Goal: Check status: Check status

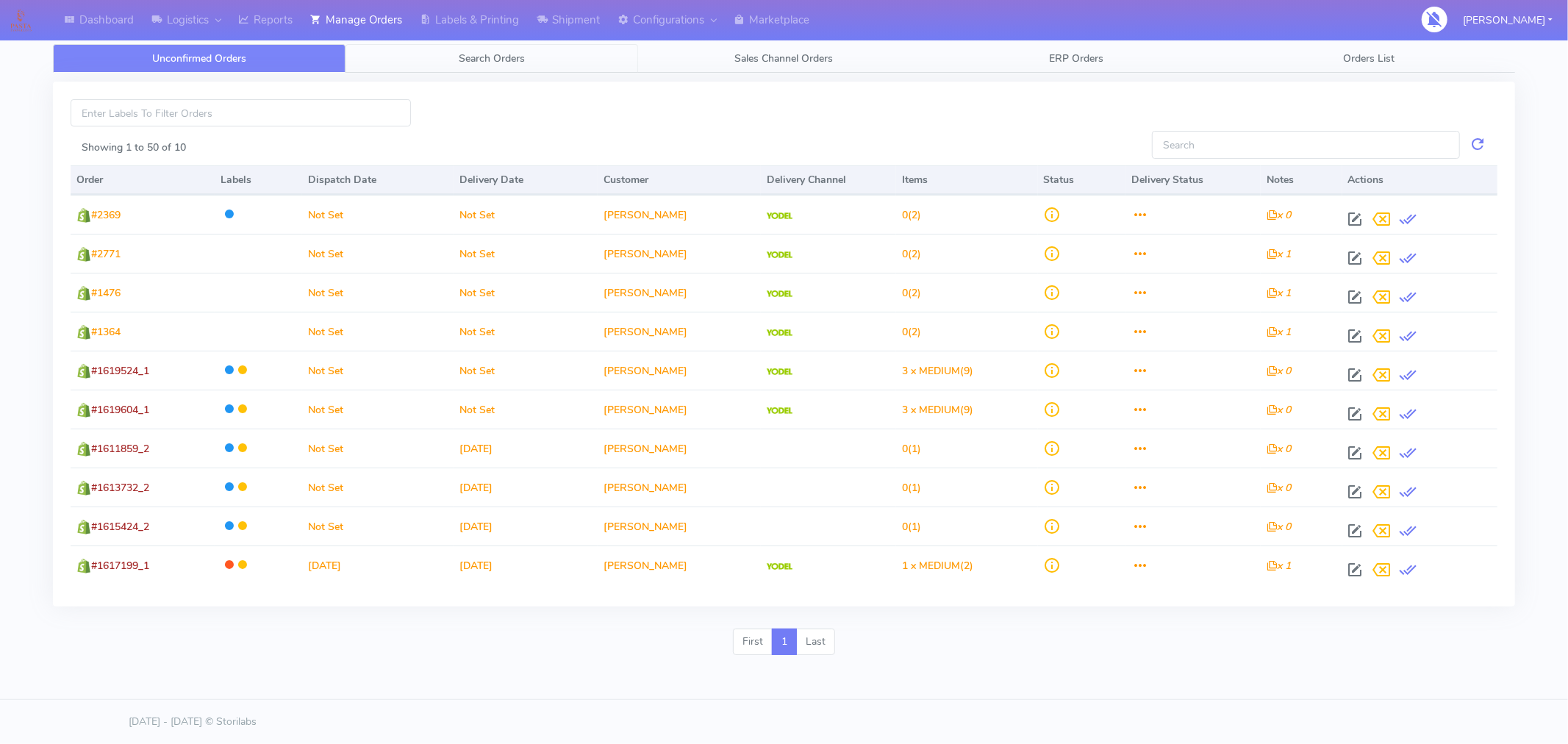
click at [508, 60] on span "Search Orders" at bounding box center [492, 59] width 66 height 14
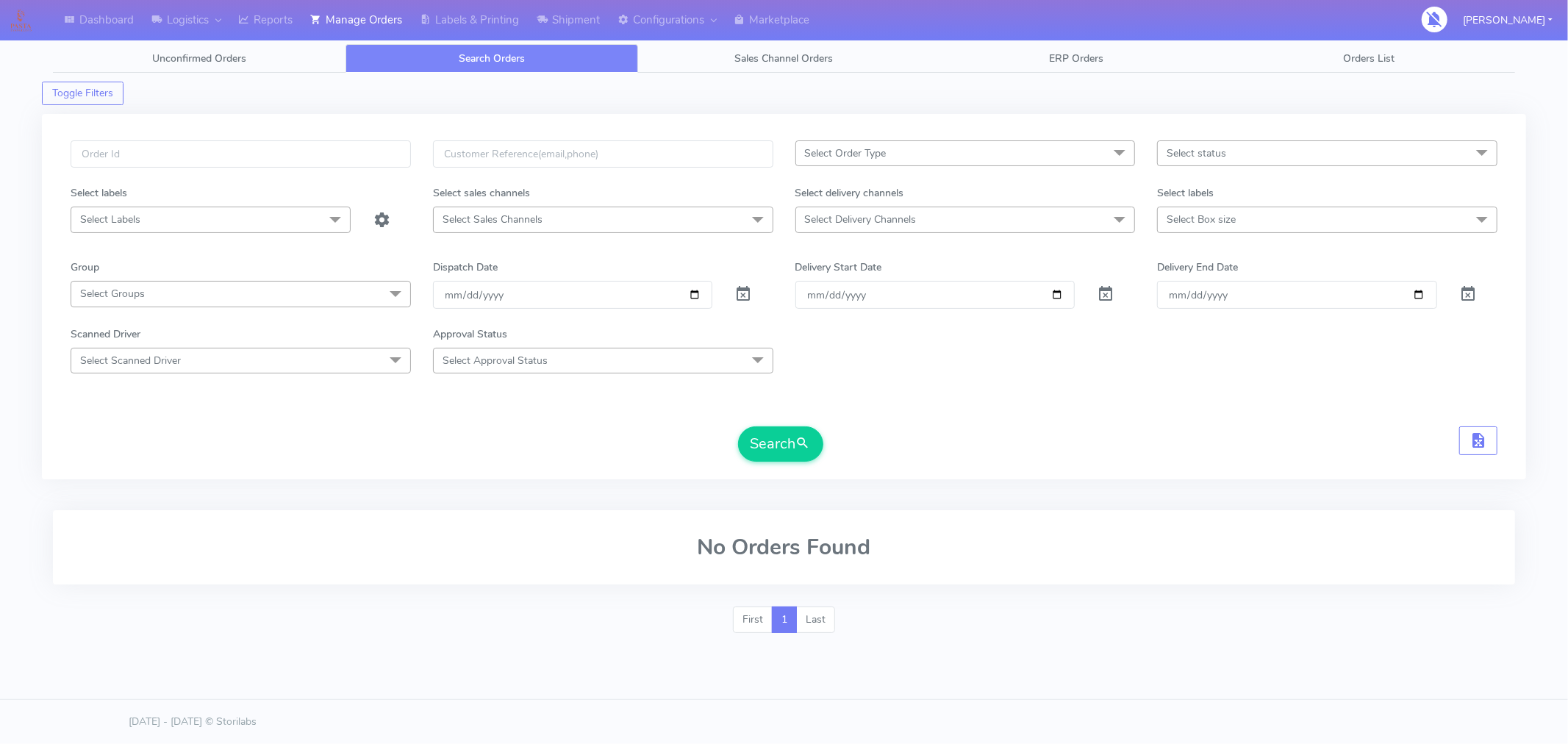
click at [945, 217] on span "Select Delivery Channels" at bounding box center [965, 219] width 341 height 25
click at [897, 420] on div "Yodel" at bounding box center [966, 416] width 324 height 15
checkbox input "true"
click at [1259, 216] on span "Select Box size" at bounding box center [1327, 219] width 341 height 25
click at [1226, 157] on span "Select status" at bounding box center [1327, 153] width 341 height 25
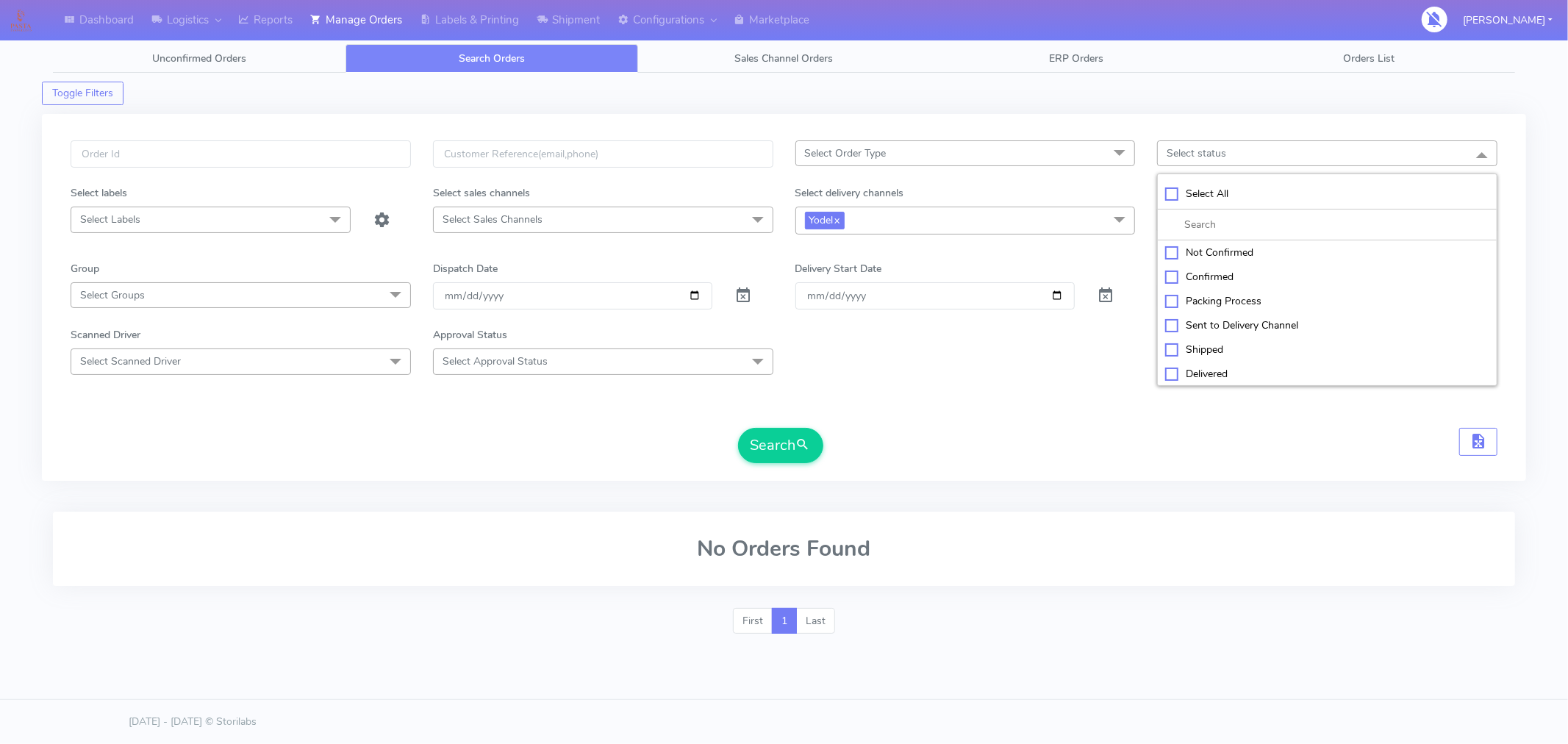
click at [1225, 330] on div "Sent to Delivery Channel" at bounding box center [1327, 325] width 324 height 15
checkbox input "true"
click at [696, 298] on input "[DATE]" at bounding box center [573, 296] width 280 height 27
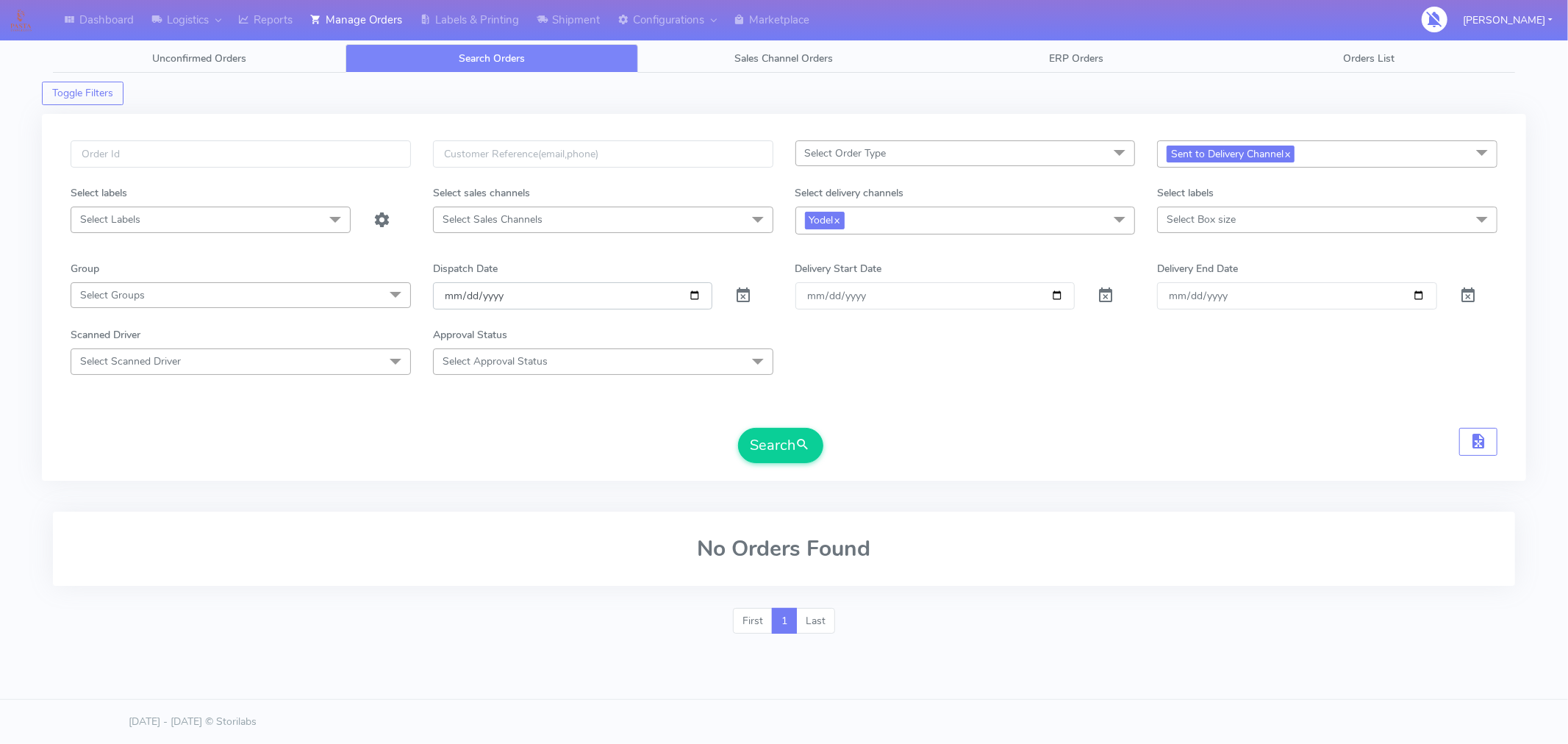
type input "[DATE]"
click at [783, 454] on button "Search" at bounding box center [781, 446] width 85 height 36
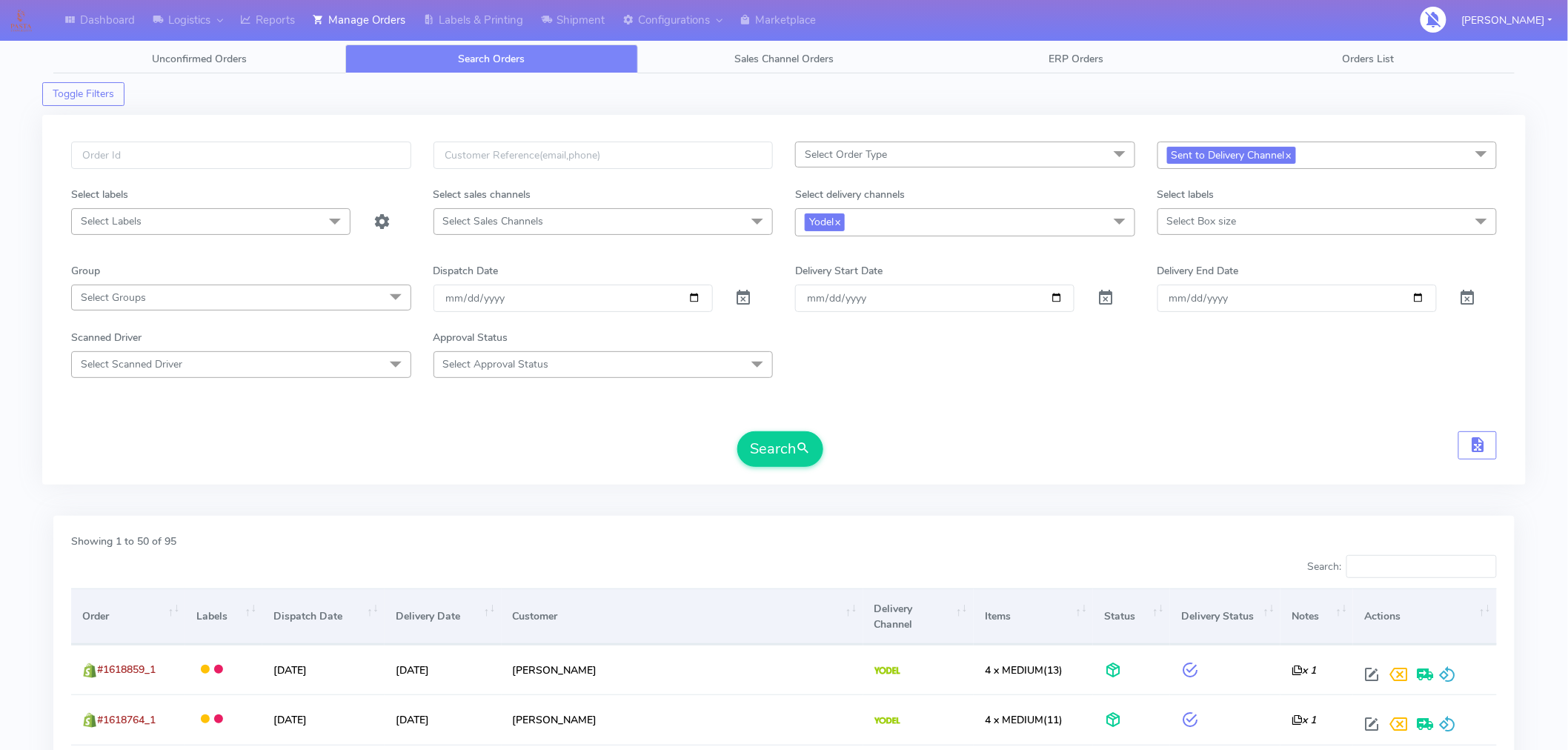
click at [1021, 157] on span "Select Order Type" at bounding box center [964, 154] width 340 height 26
click at [839, 261] on div "MEALS" at bounding box center [965, 254] width 324 height 15
checkbox input "true"
click at [1332, 438] on div "Search" at bounding box center [784, 449] width 1426 height 36
click at [788, 445] on button "Search" at bounding box center [780, 449] width 86 height 36
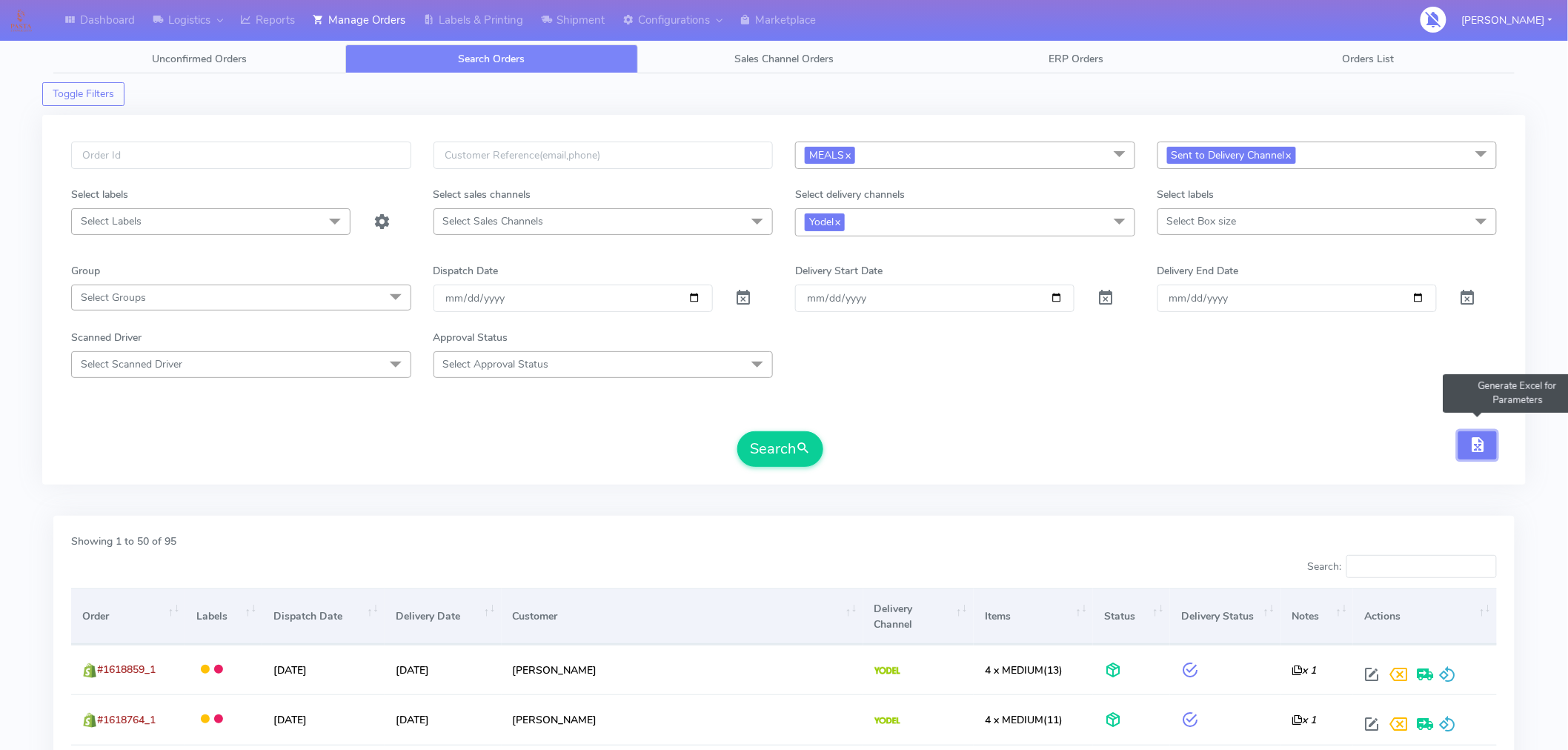
click at [1476, 446] on span "button" at bounding box center [1477, 448] width 18 height 14
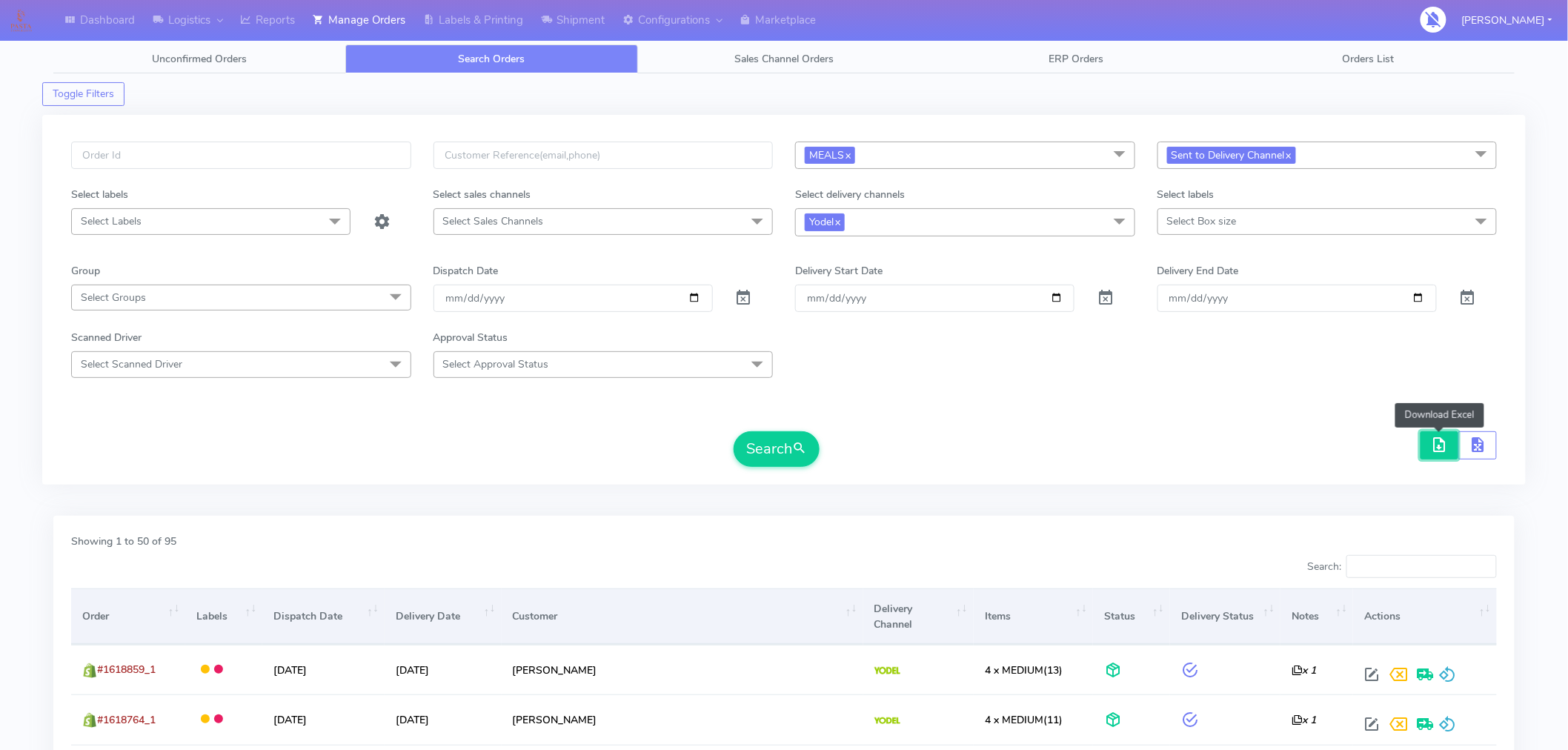
click at [1440, 449] on span "button" at bounding box center [1440, 448] width 18 height 14
click at [331, 153] on input "text" at bounding box center [241, 155] width 340 height 27
paste input "#1618749_1"
type input "#1618749_1"
click at [1291, 157] on link "x" at bounding box center [1288, 154] width 7 height 15
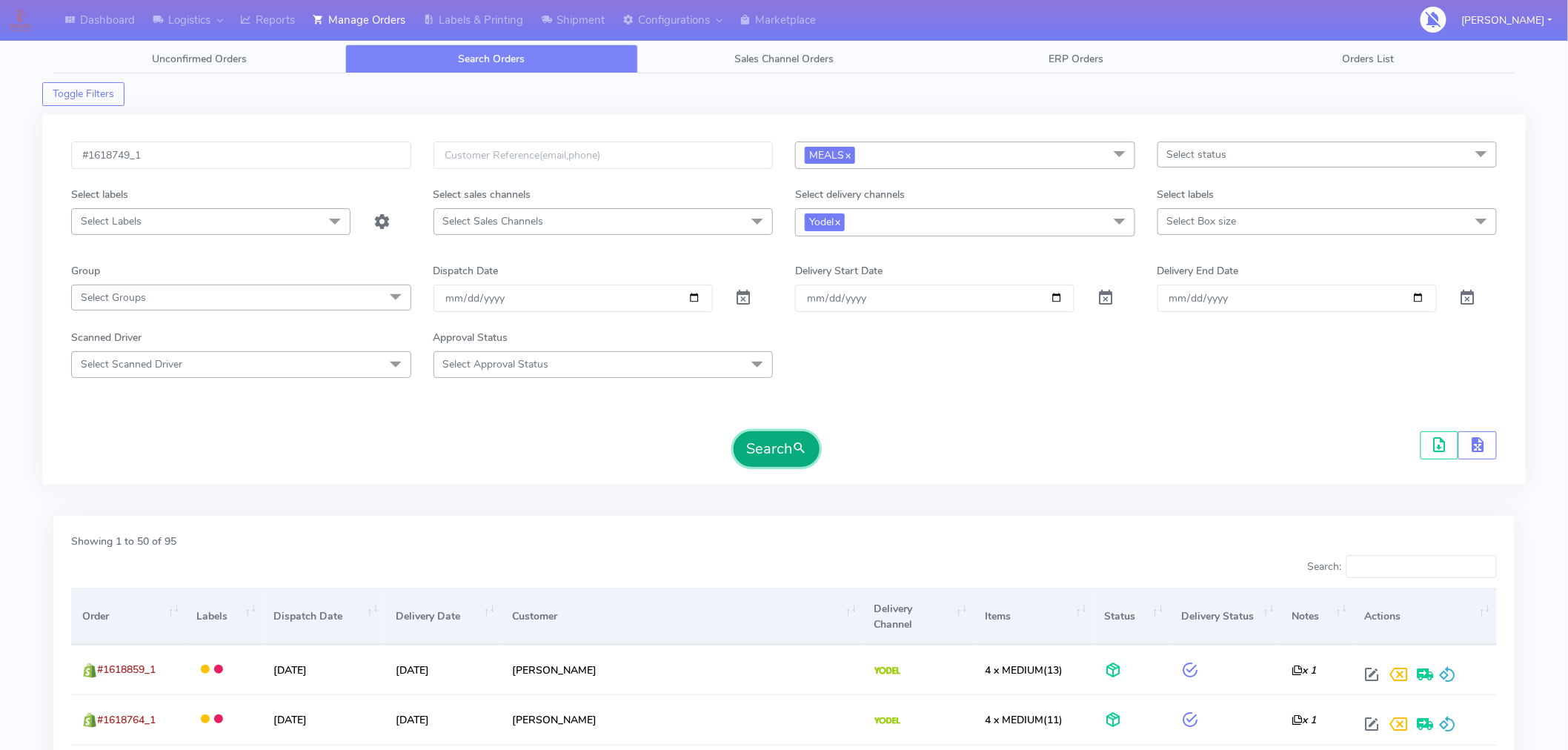
click at [796, 448] on span "submit" at bounding box center [799, 448] width 15 height 20
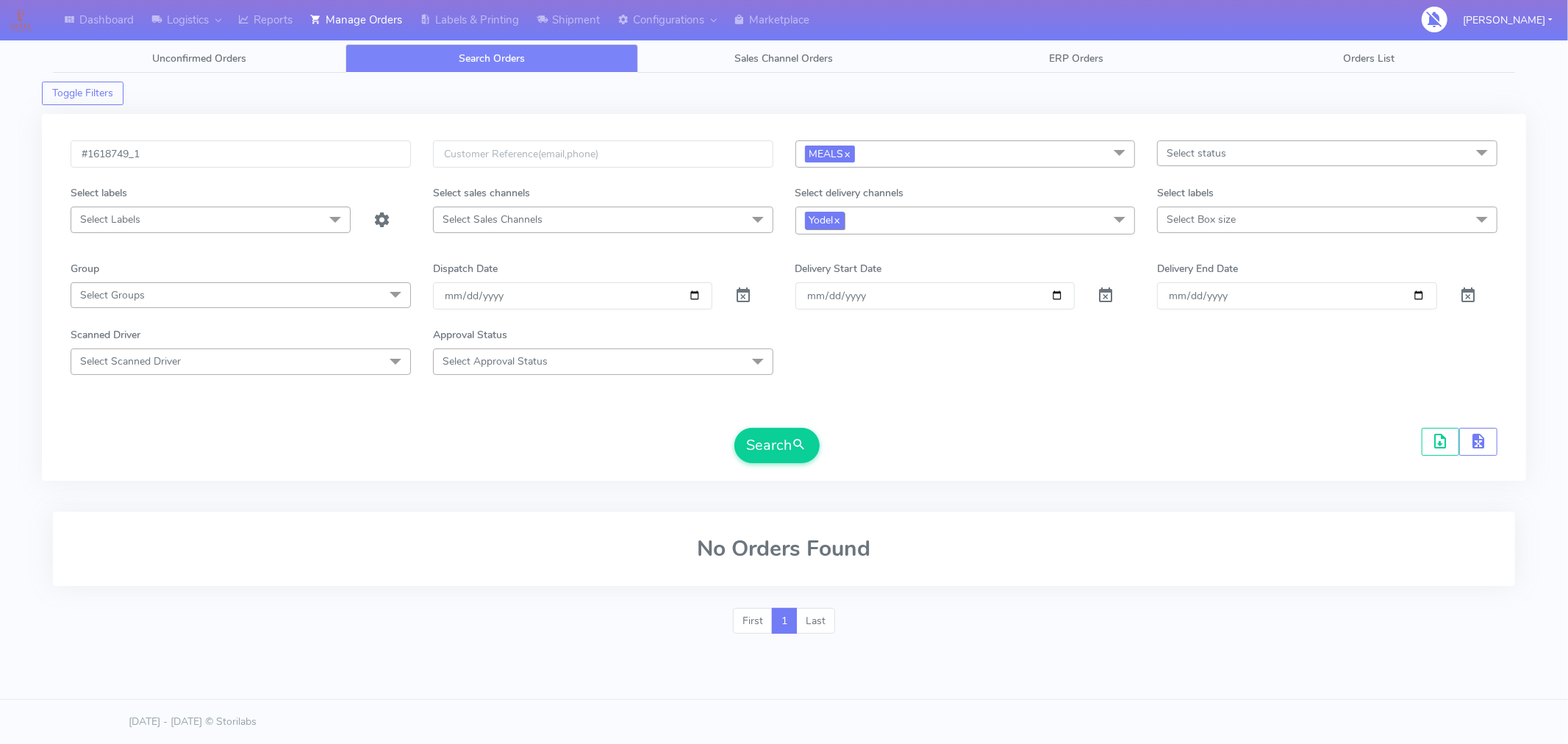
click at [840, 223] on link "x" at bounding box center [837, 219] width 7 height 15
click at [782, 448] on button "Search" at bounding box center [776, 444] width 85 height 36
click at [846, 150] on link "x" at bounding box center [847, 153] width 7 height 15
click at [788, 447] on button "Search" at bounding box center [776, 444] width 85 height 36
click at [739, 297] on span at bounding box center [742, 297] width 18 height 14
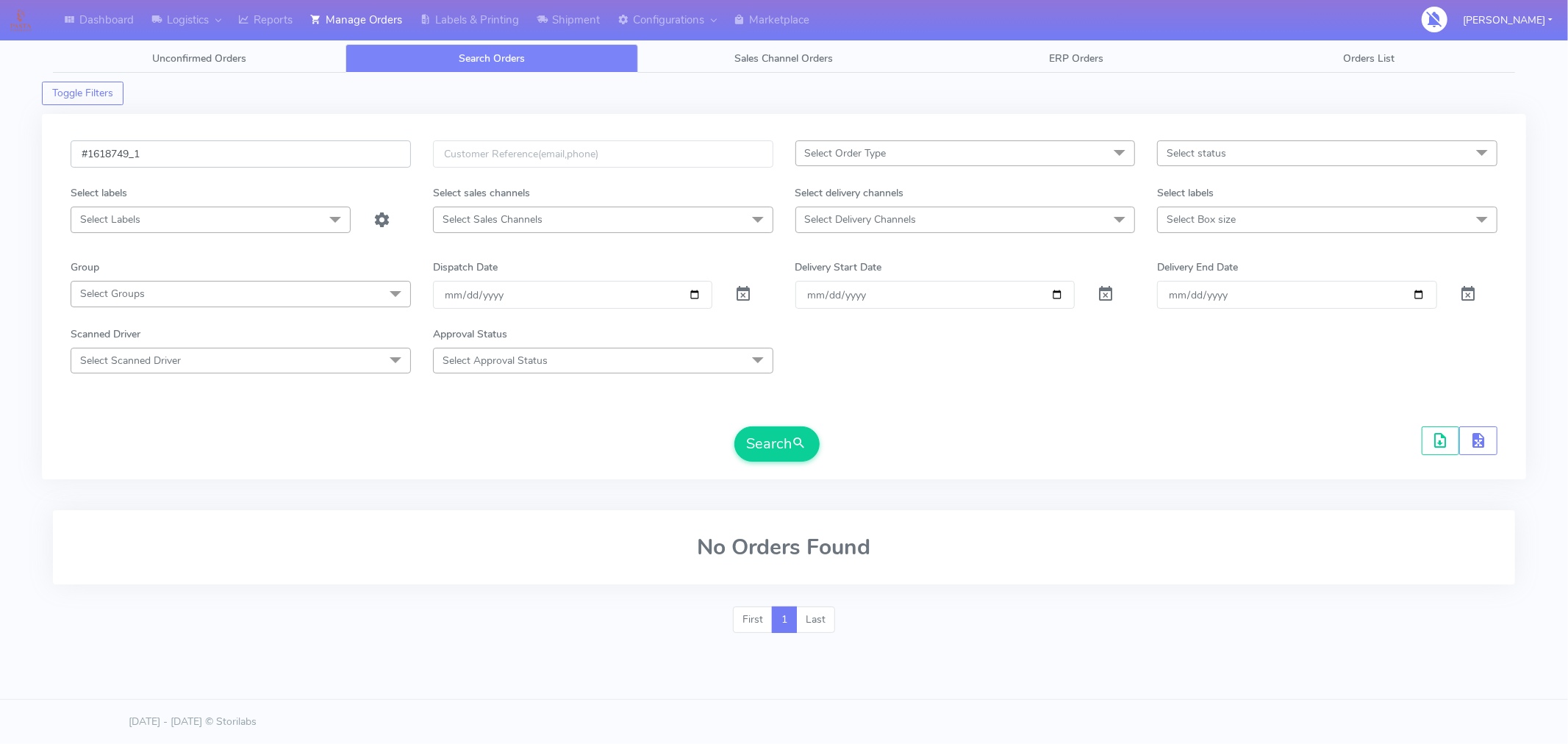
click at [199, 153] on input "#1618749_1" at bounding box center [240, 154] width 341 height 27
click at [85, 156] on input "#1618749_1" at bounding box center [240, 154] width 341 height 27
click at [810, 445] on button "Search" at bounding box center [776, 444] width 85 height 36
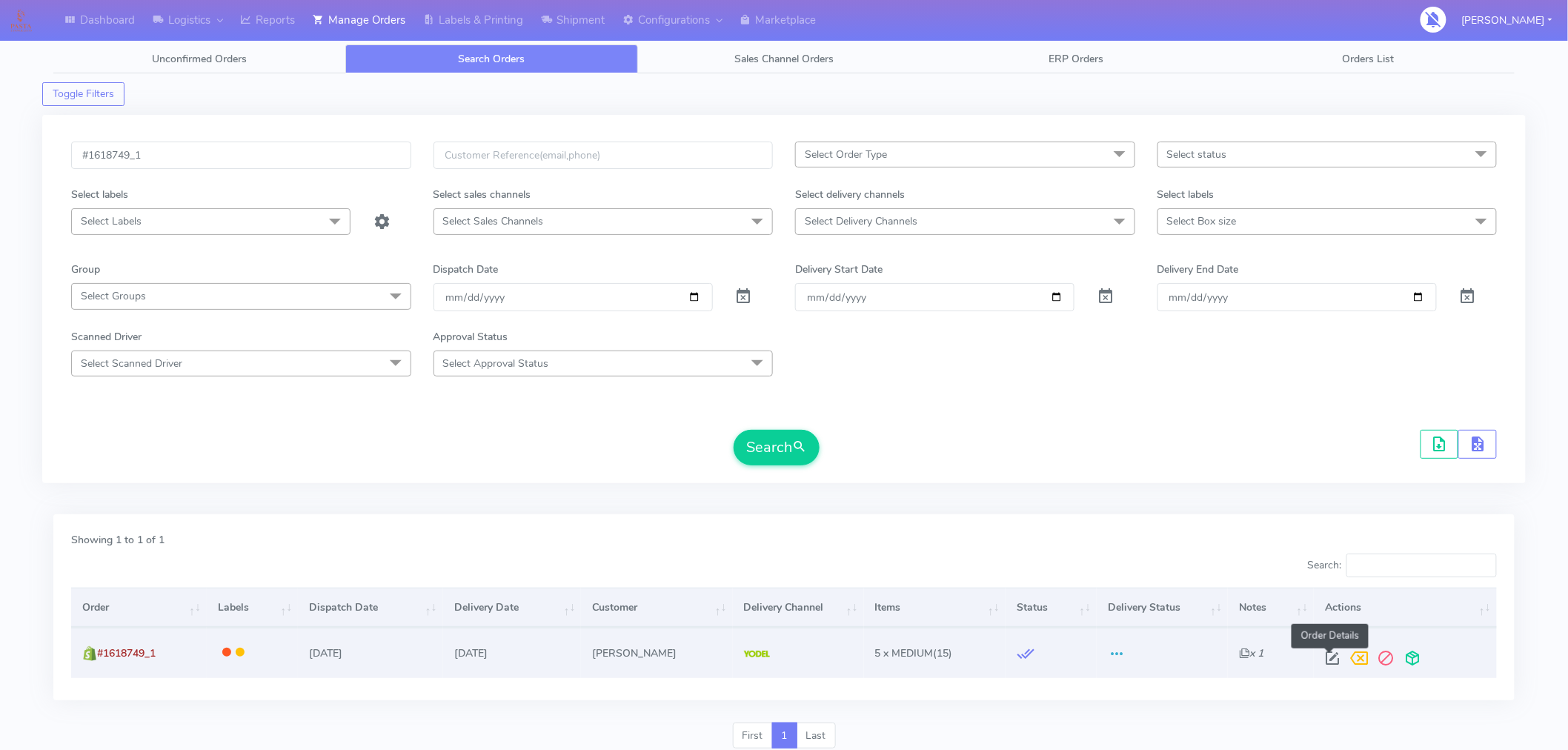
click at [1330, 654] on span at bounding box center [1333, 661] width 27 height 14
select select "5"
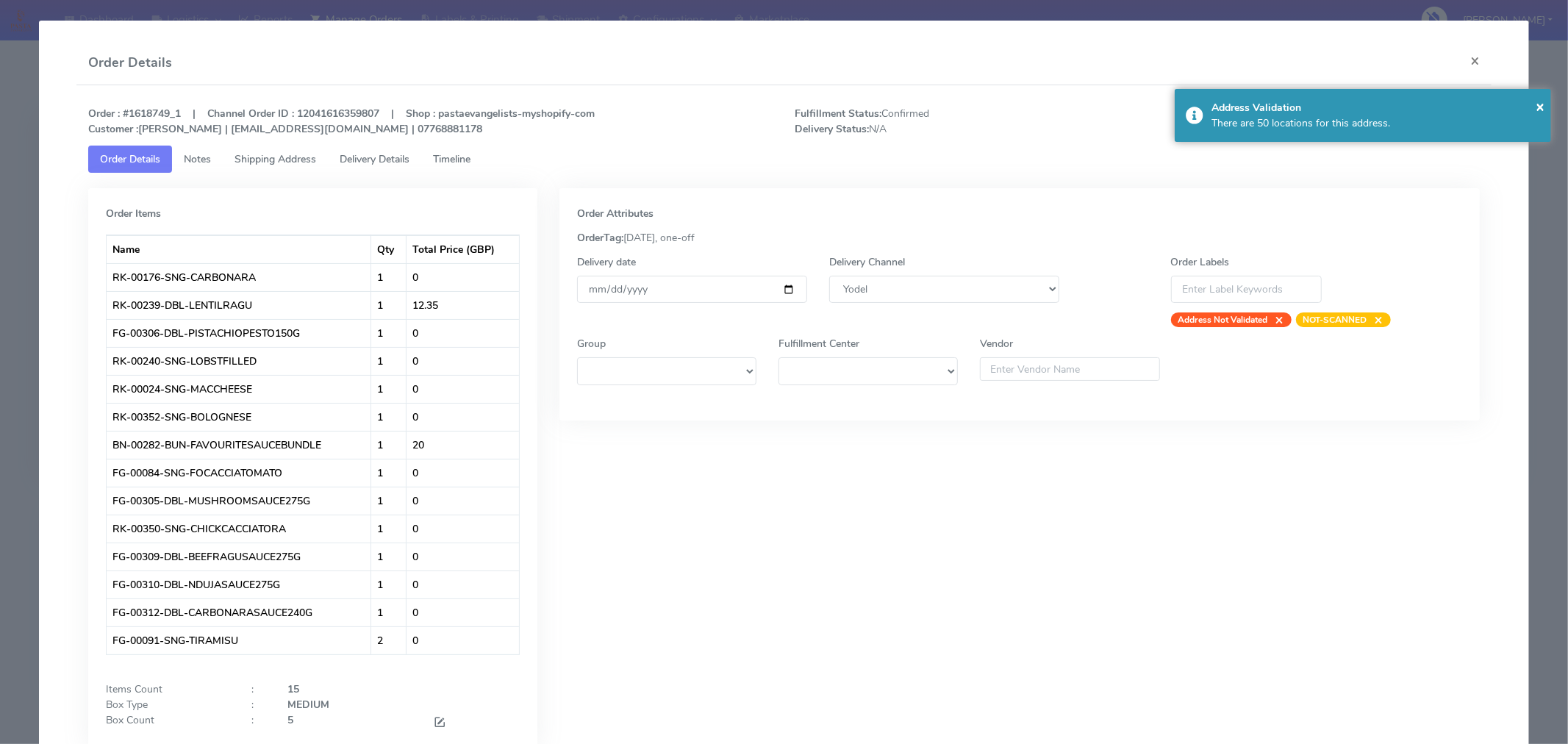
click at [454, 158] on span "Timeline" at bounding box center [452, 159] width 37 height 14
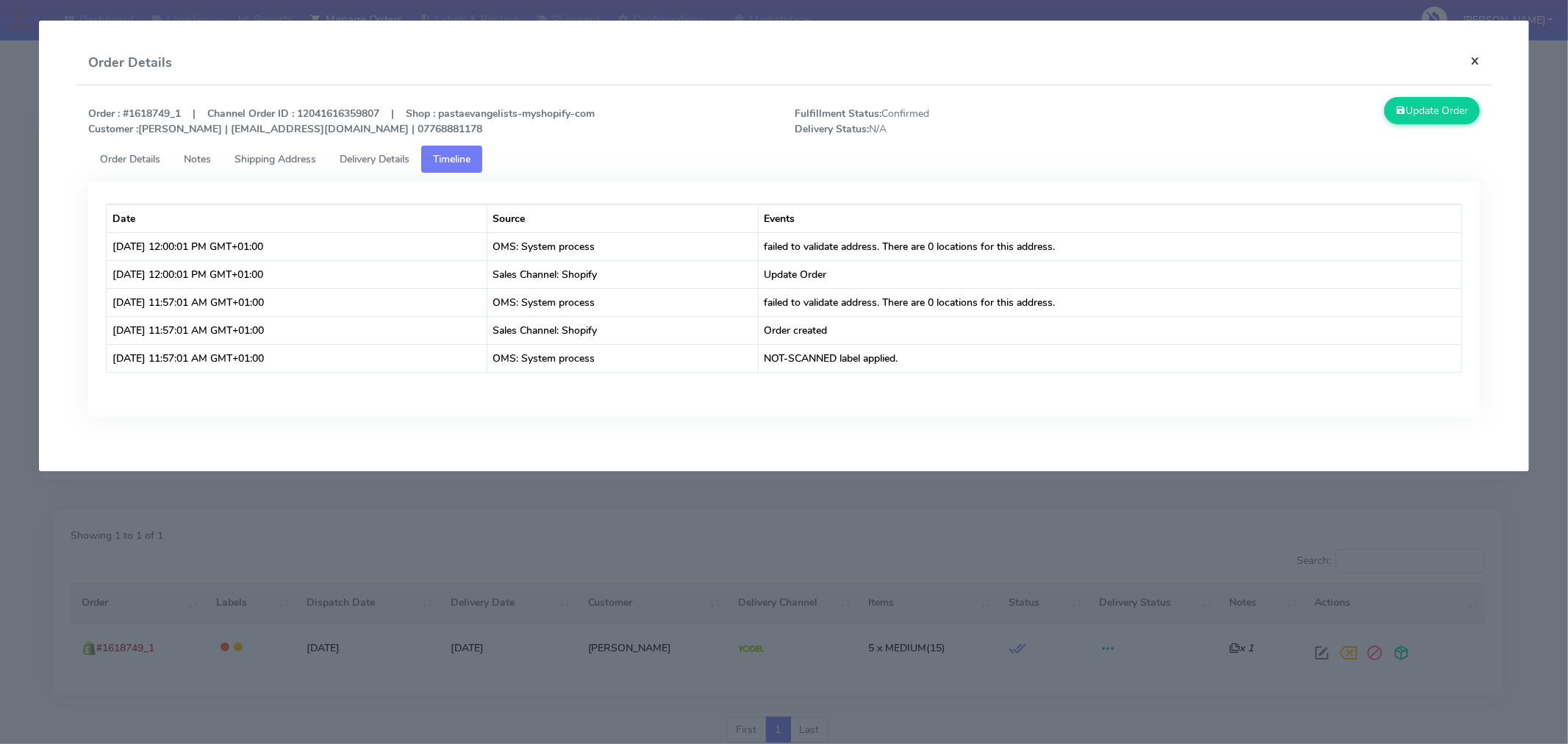
click at [1480, 66] on button "×" at bounding box center [1475, 60] width 33 height 39
